Goal: Task Accomplishment & Management: Manage account settings

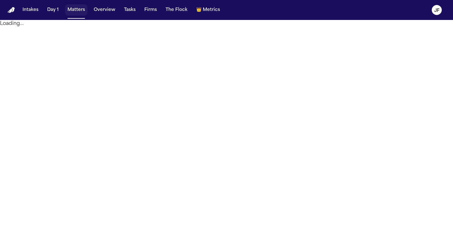
click at [75, 12] on button "Matters" at bounding box center [76, 9] width 22 height 11
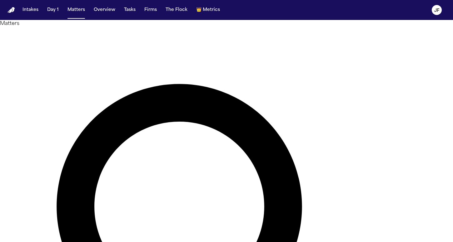
type input "**********"
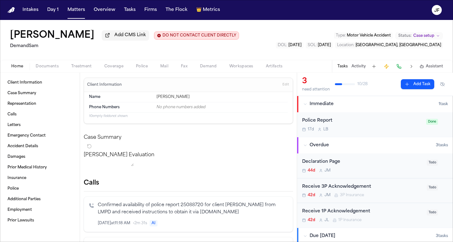
click at [355, 127] on div "Police Report 17d L B" at bounding box center [362, 124] width 120 height 15
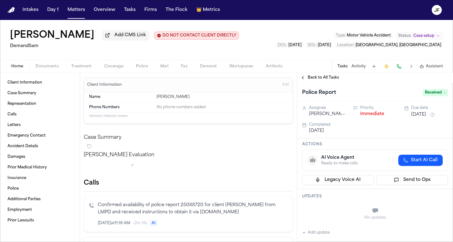
click at [310, 78] on span "Back to All Tasks" at bounding box center [323, 77] width 31 height 5
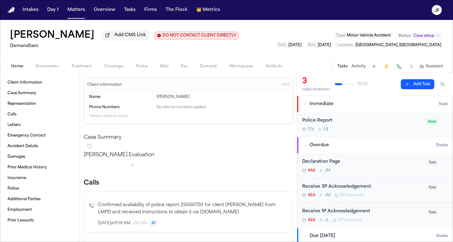
click at [51, 66] on span "Documents" at bounding box center [47, 66] width 23 height 5
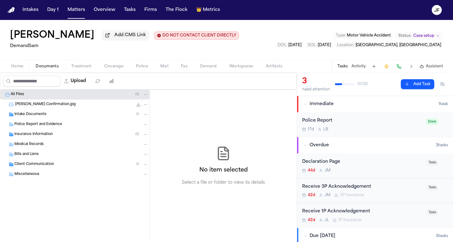
click at [49, 132] on div "Insurance Information ( 2 )" at bounding box center [75, 135] width 150 height 10
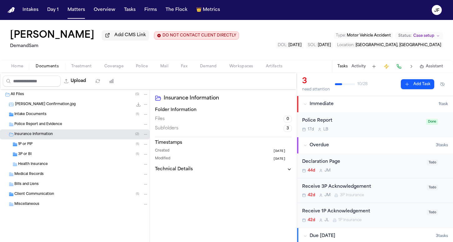
click at [51, 125] on span "Police Report and Evidence" at bounding box center [38, 124] width 48 height 5
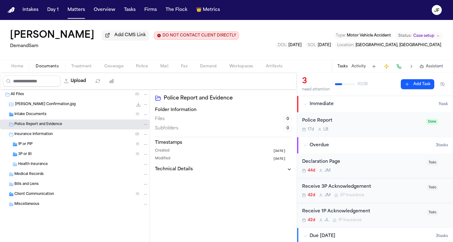
click at [343, 126] on div "Police Report 17d L B" at bounding box center [362, 124] width 120 height 15
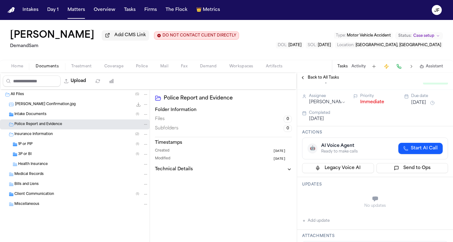
scroll to position [25, 0]
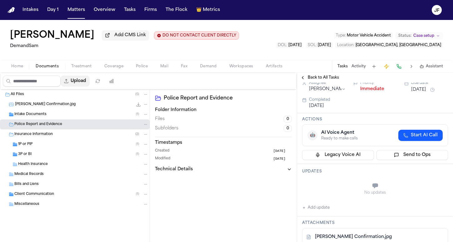
click at [90, 83] on button "Upload" at bounding box center [75, 81] width 29 height 11
select select "**********"
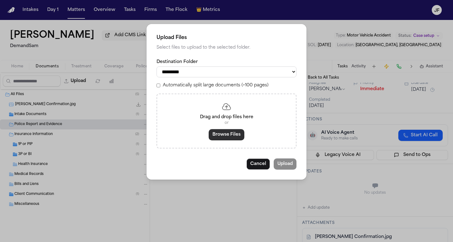
click at [225, 137] on button "Browse Files" at bounding box center [227, 134] width 36 height 11
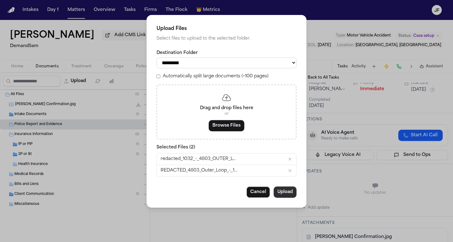
click at [283, 195] on button "Upload" at bounding box center [285, 192] width 23 height 11
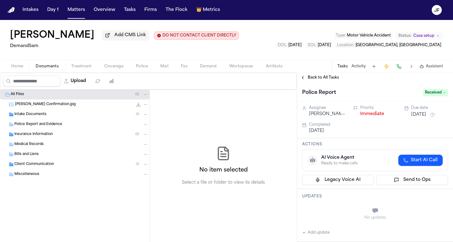
click at [51, 127] on span "Police Report and Evidence" at bounding box center [38, 124] width 48 height 5
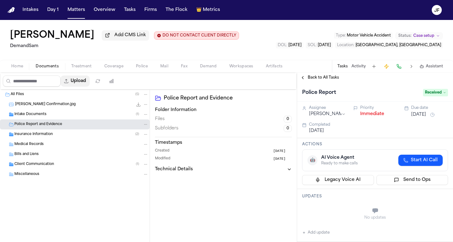
click at [90, 84] on button "Upload" at bounding box center [75, 81] width 29 height 11
select select "**********"
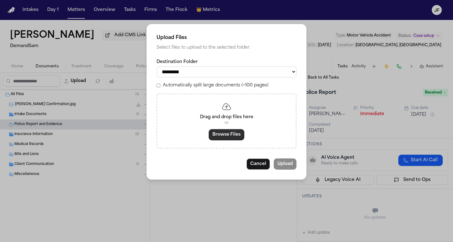
click at [223, 136] on button "Browse Files" at bounding box center [227, 134] width 36 height 11
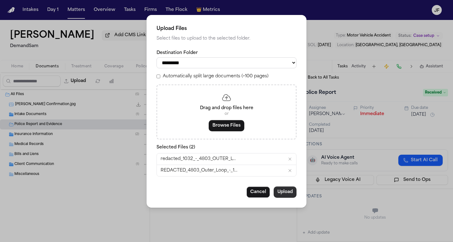
click at [283, 193] on button "Upload" at bounding box center [285, 192] width 23 height 11
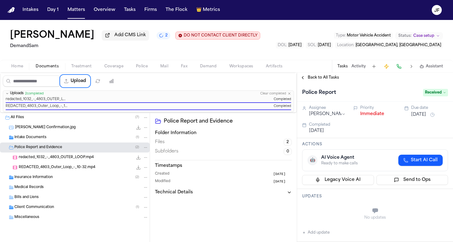
click at [290, 95] on icon "button" at bounding box center [289, 94] width 4 height 4
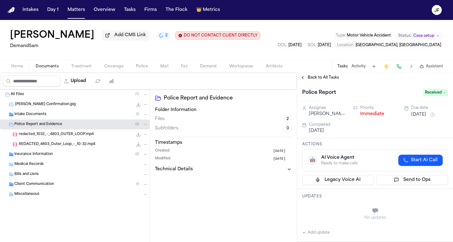
click at [313, 76] on div "Back to All Tasks" at bounding box center [375, 78] width 156 height 10
click at [312, 80] on span "Back to All Tasks" at bounding box center [323, 77] width 31 height 5
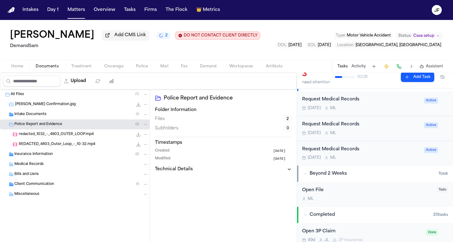
scroll to position [156, 0]
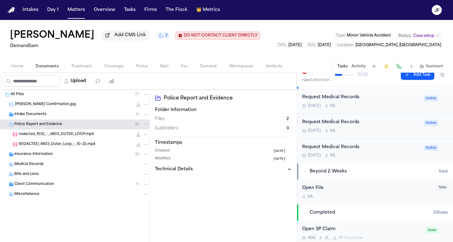
click at [38, 157] on span "Insurance Information" at bounding box center [33, 154] width 38 height 5
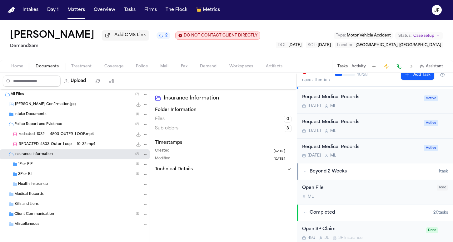
click at [38, 174] on div "3P or BI ( 1 )" at bounding box center [83, 175] width 130 height 6
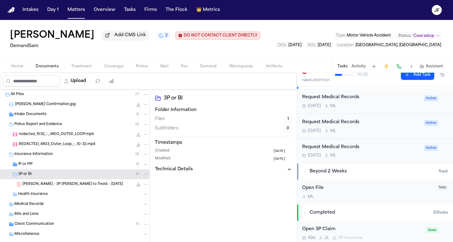
click at [42, 167] on div "1P or PIP ( 1 )" at bounding box center [83, 165] width 130 height 6
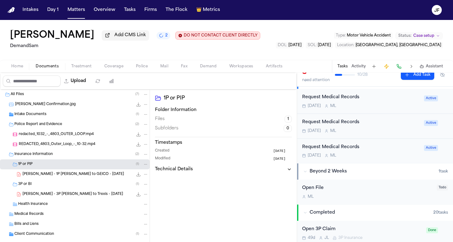
click at [42, 167] on div "1P or PIP ( 1 )" at bounding box center [83, 165] width 130 height 6
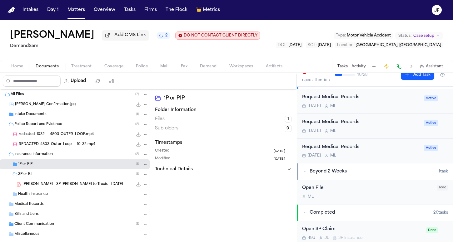
click at [45, 176] on div "3P or BI ( 1 )" at bounding box center [83, 175] width 130 height 6
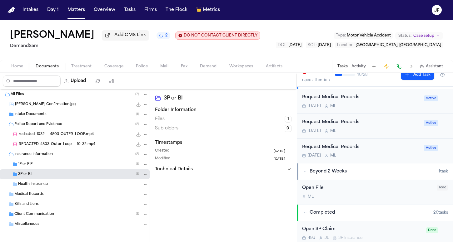
click at [50, 157] on span "Insurance Information" at bounding box center [33, 154] width 38 height 5
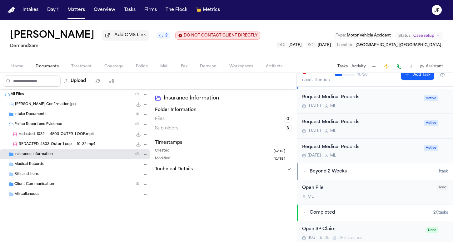
click at [71, 124] on div "Police Report and Evidence ( 2 )" at bounding box center [81, 125] width 134 height 6
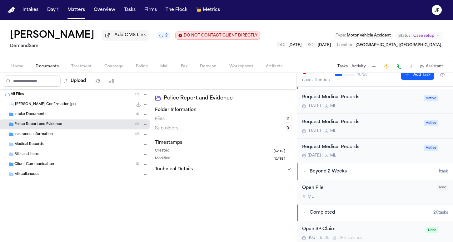
click at [71, 115] on div "Intake Documents ( 1 )" at bounding box center [81, 115] width 134 height 6
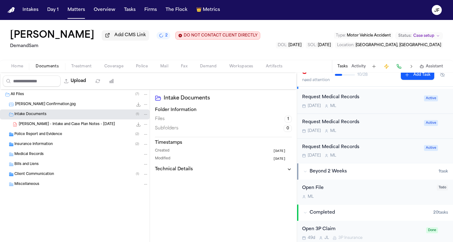
click at [72, 124] on span "B. Chun - Intake and Case Plan Notes - 8.1.25" at bounding box center [67, 124] width 96 height 5
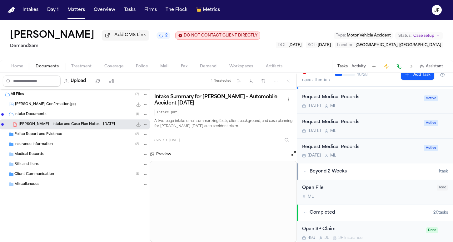
click at [139, 127] on icon "File: B. Chun - Intake and Case Plan Notes - 8.1.25" at bounding box center [138, 124] width 5 height 5
click at [159, 37] on icon "2 active tasks" at bounding box center [161, 35] width 4 height 4
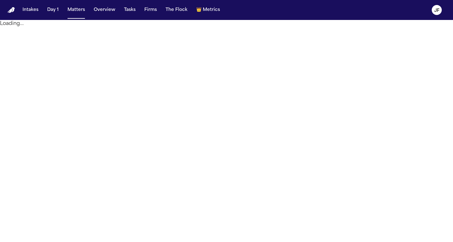
click at [66, 13] on button "Matters" at bounding box center [76, 9] width 22 height 11
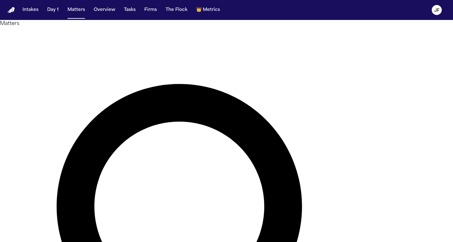
type input "**********"
drag, startPoint x: 225, startPoint y: 81, endPoint x: 44, endPoint y: 70, distance: 181.2
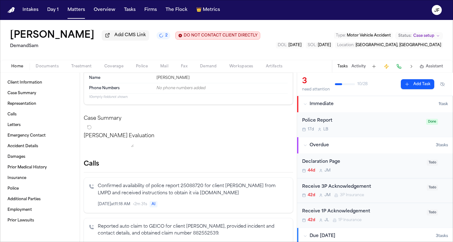
scroll to position [22, 0]
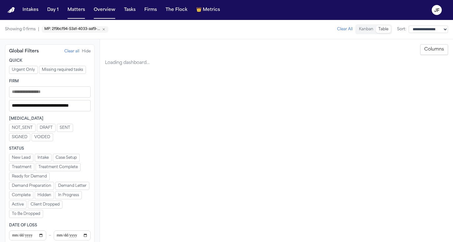
select select "**********"
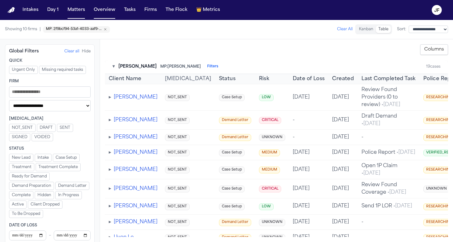
click at [113, 68] on button "▾" at bounding box center [113, 67] width 2 height 6
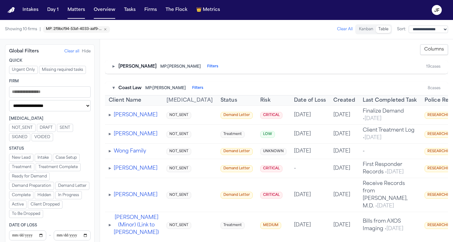
click at [113, 68] on button "▸" at bounding box center [113, 67] width 2 height 6
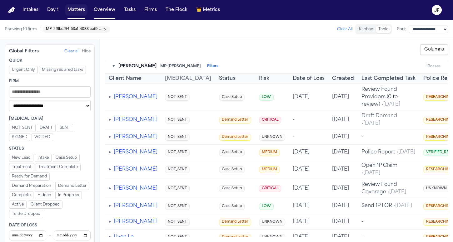
click at [80, 7] on button "Matters" at bounding box center [76, 9] width 22 height 11
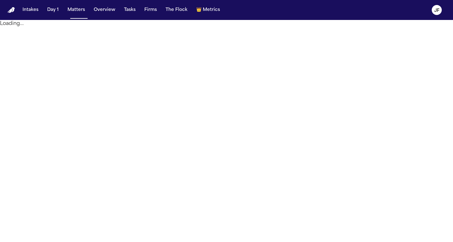
click at [138, 9] on div "Intakes Day 1 Matters Overview Tasks Firms The Flock 👑 Metrics" at bounding box center [121, 9] width 202 height 11
click at [129, 9] on button "Tasks" at bounding box center [130, 9] width 17 height 11
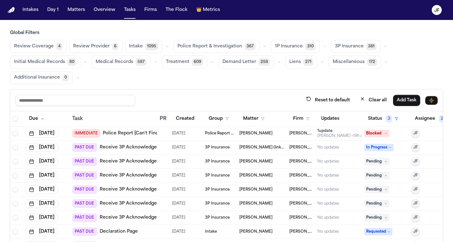
click at [210, 51] on button "Police Report & Investigation 367" at bounding box center [216, 46] width 86 height 13
click at [296, 117] on button "Firm" at bounding box center [301, 118] width 24 height 11
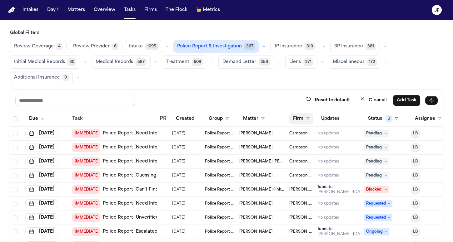
click at [297, 118] on button "Firm" at bounding box center [301, 118] width 24 height 11
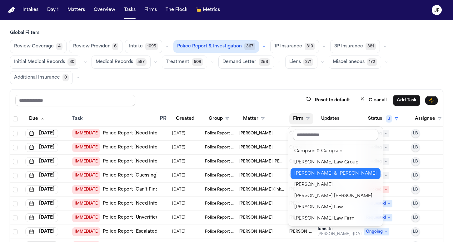
click at [302, 172] on div "[PERSON_NAME] & [PERSON_NAME]" at bounding box center [335, 173] width 82 height 7
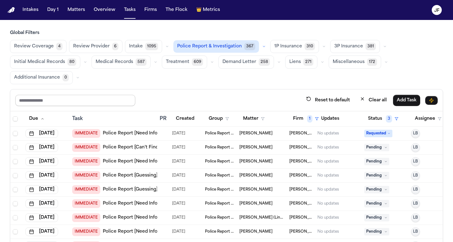
click at [79, 98] on input "text" at bounding box center [75, 100] width 120 height 11
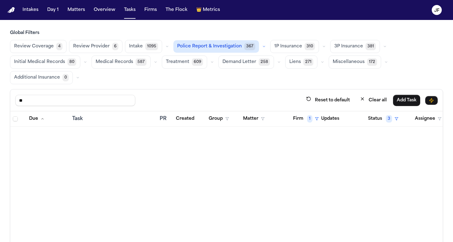
type input "*"
drag, startPoint x: 137, startPoint y: 105, endPoint x: 231, endPoint y: 47, distance: 111.2
click at [231, 47] on span "Police Report & Investigation" at bounding box center [209, 46] width 65 height 6
click at [37, 102] on input "******" at bounding box center [75, 100] width 120 height 11
drag, startPoint x: 37, startPoint y: 102, endPoint x: 6, endPoint y: 102, distance: 30.9
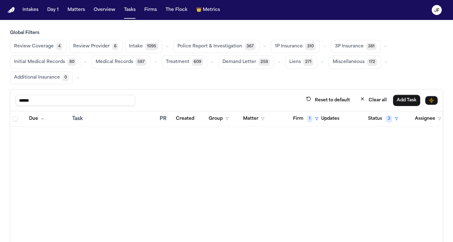
click at [6, 102] on div "Global Filters Review Coverage 4 Review Provider 6 Intake 1095 Police Report & …" at bounding box center [226, 158] width 453 height 256
type input "*"
click at [109, 6] on button "Overview" at bounding box center [104, 9] width 27 height 11
select select "**********"
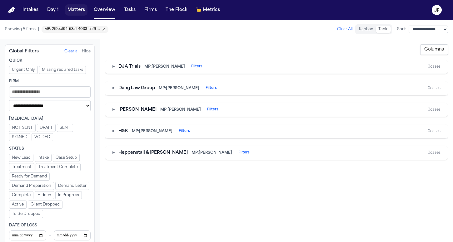
click at [79, 8] on button "Matters" at bounding box center [76, 9] width 22 height 11
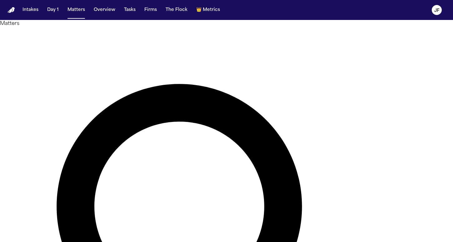
type input "*********"
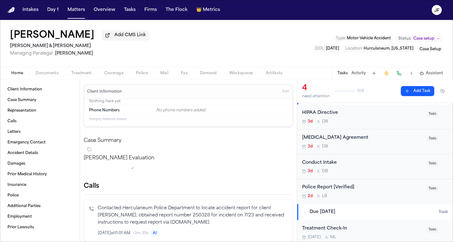
scroll to position [17, 0]
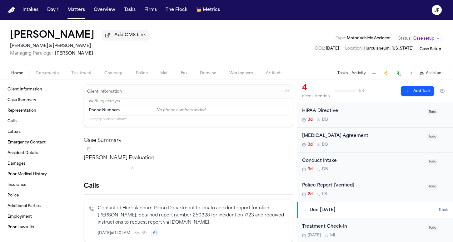
click at [344, 185] on div "Police Report [Verified]" at bounding box center [362, 185] width 121 height 7
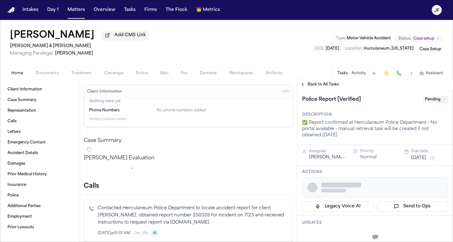
click at [431, 97] on div "Police Report [Verified] Pending" at bounding box center [375, 100] width 146 height 10
click at [431, 103] on span "Pending" at bounding box center [435, 99] width 25 height 7
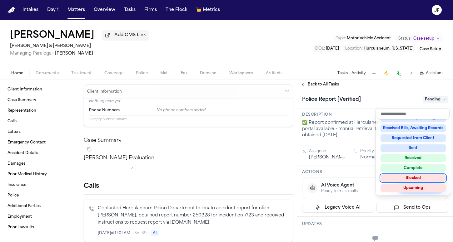
scroll to position [96, 0]
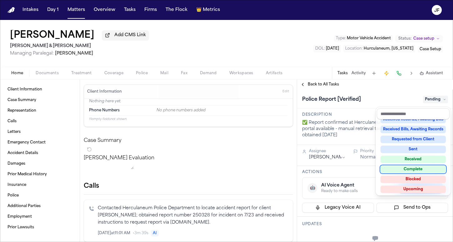
click at [407, 171] on div "Complete" at bounding box center [413, 169] width 65 height 7
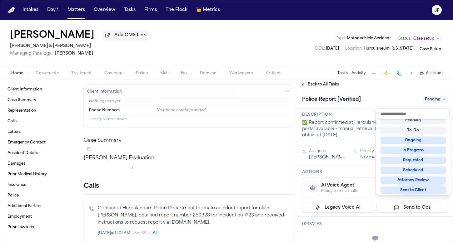
scroll to position [2, 0]
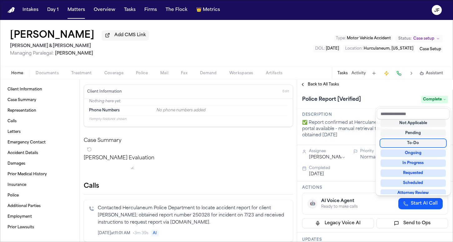
click at [333, 87] on div "**********" at bounding box center [375, 161] width 156 height 163
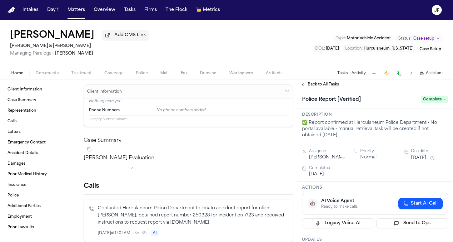
click at [331, 87] on span "Back to All Tasks" at bounding box center [323, 84] width 31 height 5
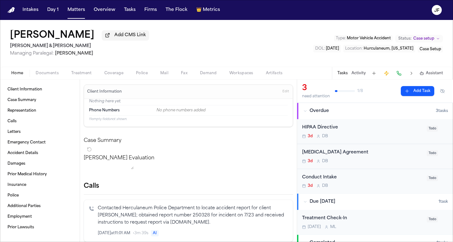
click at [50, 74] on span "Documents" at bounding box center [47, 73] width 23 height 5
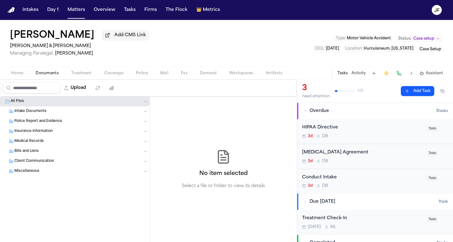
click at [44, 121] on span "Police Report and Evidence" at bounding box center [38, 121] width 48 height 5
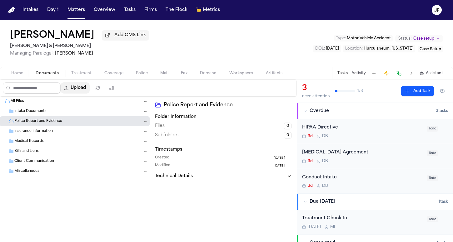
click at [90, 93] on button "Upload" at bounding box center [75, 87] width 29 height 11
select select "**********"
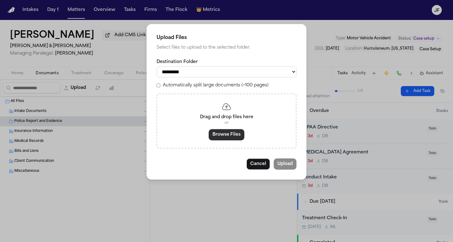
click at [236, 134] on button "Browse Files" at bounding box center [227, 134] width 36 height 11
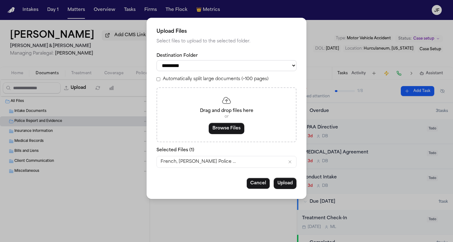
click at [285, 178] on button "Upload" at bounding box center [285, 183] width 23 height 11
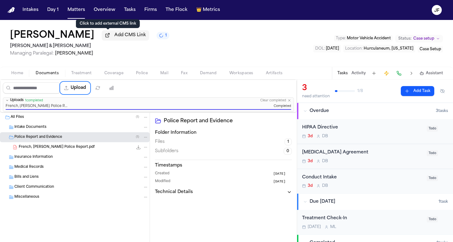
click at [106, 33] on button "Add CMS Link" at bounding box center [125, 35] width 47 height 10
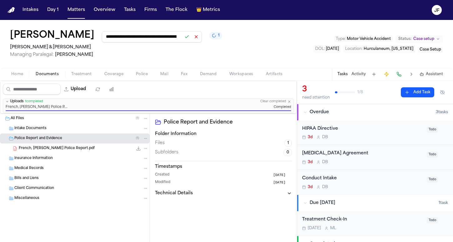
type input "**********"
click at [182, 39] on button at bounding box center [186, 36] width 9 height 9
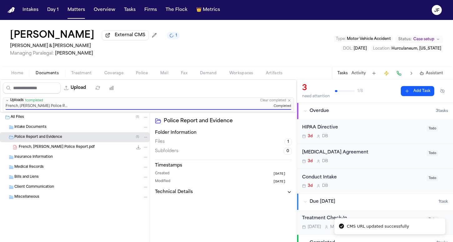
click at [239, 46] on div "Darrell French External CMS 1 Beck & Beck Managing Paralegal: Bennett Northcutt…" at bounding box center [226, 43] width 453 height 47
click at [130, 8] on button "Tasks" at bounding box center [130, 9] width 17 height 11
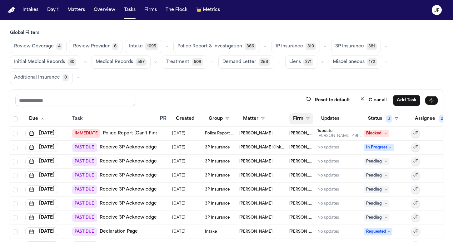
click at [299, 122] on button "Firm" at bounding box center [301, 118] width 24 height 11
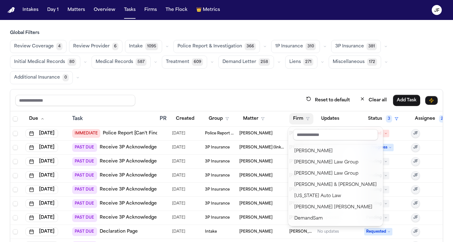
click at [261, 98] on div "Reset to default Clear all Add Task Due Task PR Created Group Matter Firm Updat…" at bounding box center [226, 187] width 433 height 196
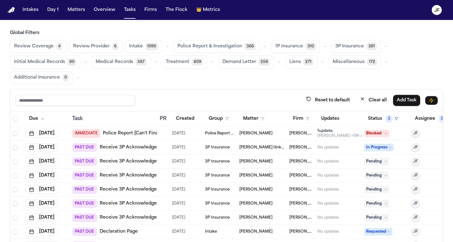
click at [263, 46] on icon "button" at bounding box center [265, 47] width 4 height 4
click at [261, 48] on button "button" at bounding box center [264, 46] width 7 height 7
click at [208, 64] on button "Police Report 0" at bounding box center [210, 62] width 73 height 12
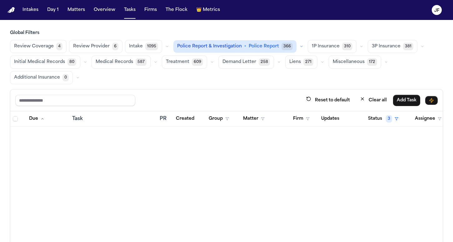
click at [233, 48] on span "Police Report & Investigation" at bounding box center [209, 46] width 65 height 6
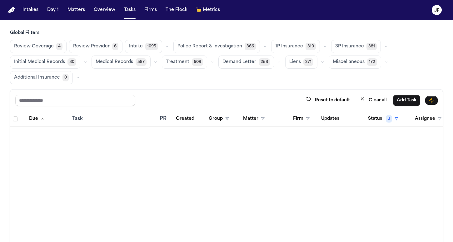
click at [233, 48] on span "Police Report & Investigation" at bounding box center [209, 46] width 65 height 6
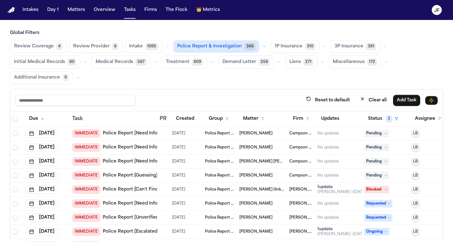
click at [262, 47] on icon "button" at bounding box center [264, 47] width 4 height 4
click at [231, 63] on button "Police Report 0" at bounding box center [210, 62] width 73 height 12
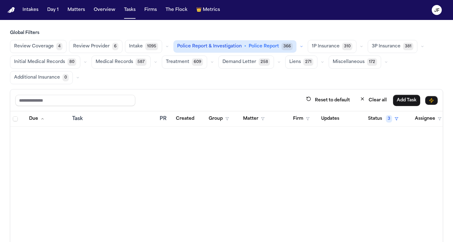
click at [242, 74] on div "Review Coverage 4 Review Provider 6 Intake 1095 Police Report & Investigation •…" at bounding box center [226, 62] width 433 height 44
click at [298, 45] on button "button" at bounding box center [301, 46] width 7 height 7
click at [223, 74] on span "Police Report Escalation" at bounding box center [204, 74] width 54 height 6
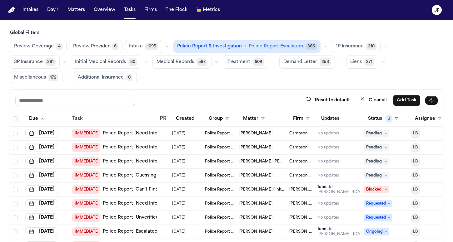
click at [322, 44] on button "button" at bounding box center [325, 46] width 7 height 7
click at [292, 81] on div "Review Coverage 4 Review Provider 6 Intake 1095 Police Report & Investigation •…" at bounding box center [226, 62] width 433 height 44
click at [266, 92] on div "Reset to default Clear all Add Task" at bounding box center [226, 101] width 432 height 22
click at [303, 118] on button "Firm" at bounding box center [301, 118] width 24 height 11
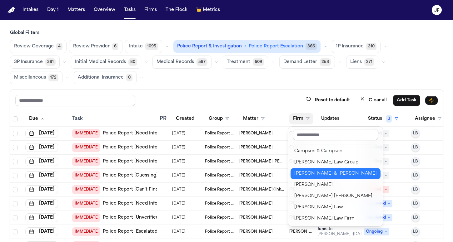
click at [306, 174] on div "[PERSON_NAME] & [PERSON_NAME]" at bounding box center [335, 173] width 82 height 7
